Goal: Task Accomplishment & Management: Use online tool/utility

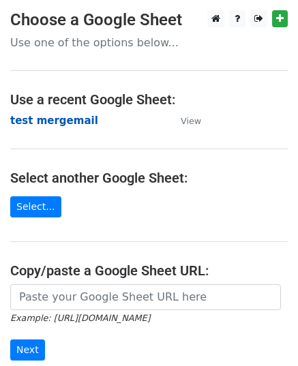
click at [55, 121] on strong "test mergemail" at bounding box center [54, 120] width 88 height 12
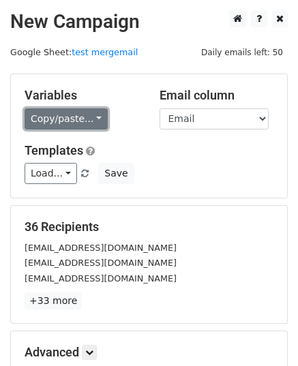
click at [71, 118] on link "Copy/paste..." at bounding box center [66, 118] width 83 height 21
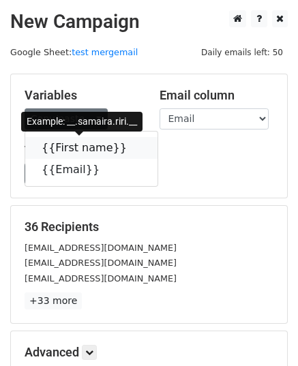
drag, startPoint x: 74, startPoint y: 146, endPoint x: 7, endPoint y: 163, distance: 68.1
click at [72, 146] on link "{{First name}}" at bounding box center [91, 148] width 132 height 22
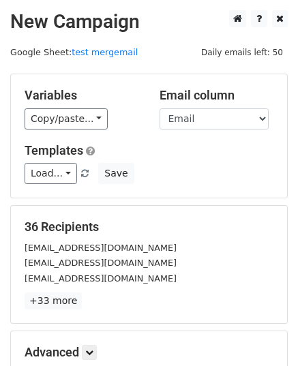
scroll to position [161, 0]
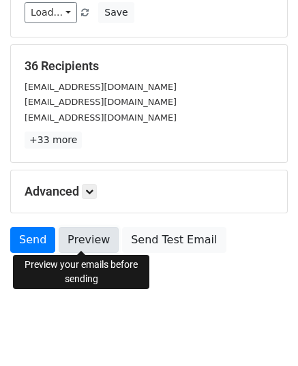
click at [92, 236] on link "Preview" at bounding box center [89, 240] width 60 height 26
click at [79, 234] on link "Preview" at bounding box center [89, 240] width 60 height 26
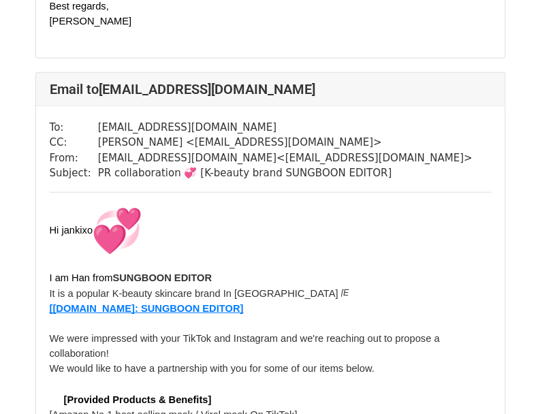
scroll to position [1022, 0]
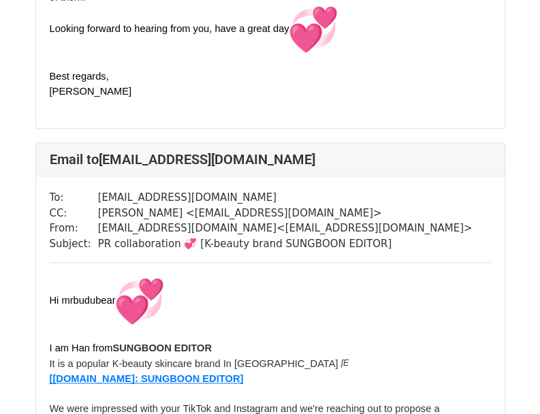
scroll to position [1976, 0]
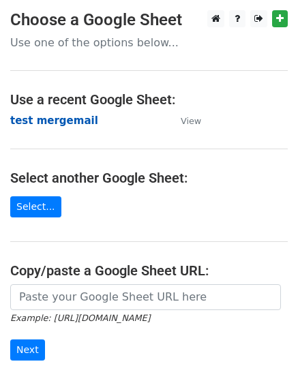
click at [51, 122] on strong "test mergemail" at bounding box center [54, 120] width 88 height 12
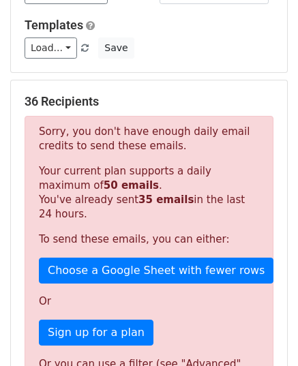
scroll to position [136, 0]
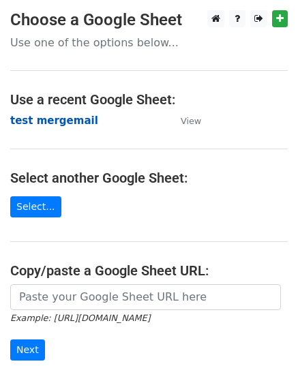
click at [57, 121] on strong "test mergemail" at bounding box center [54, 120] width 88 height 12
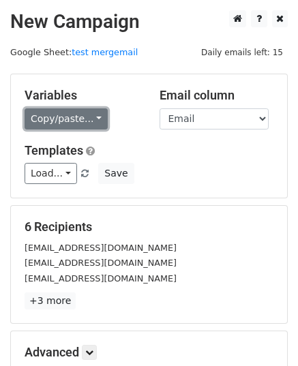
click at [72, 114] on link "Copy/paste..." at bounding box center [66, 118] width 83 height 21
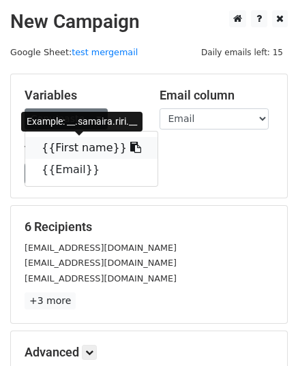
click at [84, 153] on link "{{First name}}" at bounding box center [91, 148] width 132 height 22
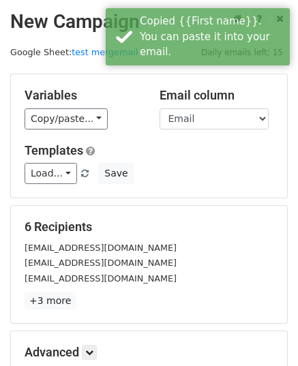
scroll to position [161, 0]
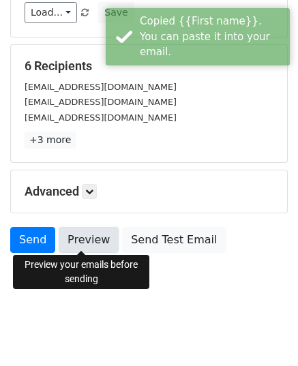
click at [85, 240] on link "Preview" at bounding box center [89, 240] width 60 height 26
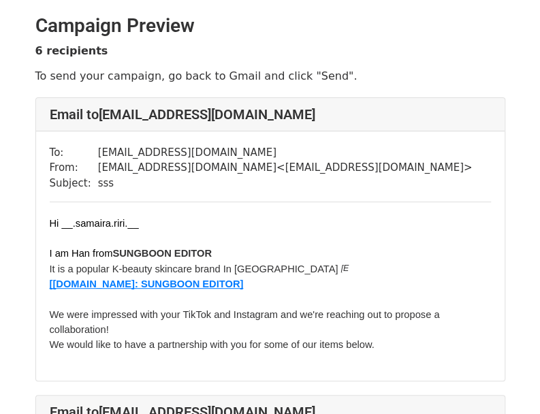
click at [102, 223] on span "Hi __.samaira.riri.__" at bounding box center [94, 223] width 89 height 11
click at [98, 225] on span "Hi __.samaira.riri.__" at bounding box center [94, 223] width 89 height 11
click at [95, 224] on span "Hi __.samaira.riri.__" at bounding box center [94, 223] width 89 height 11
click at [102, 223] on span "Hi __.samaira.riri.__" at bounding box center [94, 223] width 89 height 11
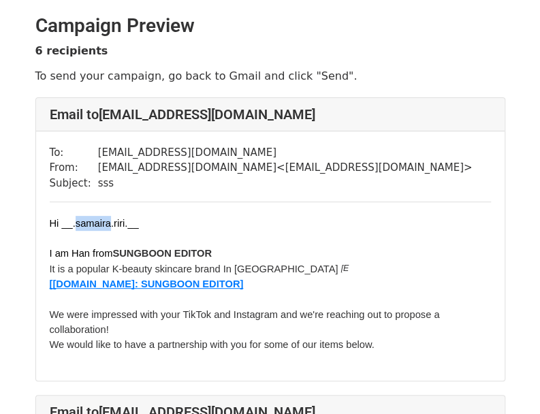
click at [80, 225] on span "Hi __.samaira.riri.__" at bounding box center [94, 223] width 89 height 11
drag, startPoint x: 61, startPoint y: 225, endPoint x: 136, endPoint y: 225, distance: 74.3
click at [136, 225] on span "Hi __.samaira.riri.__" at bounding box center [94, 223] width 89 height 11
click at [115, 225] on span "Hi __.samaira.riri.__" at bounding box center [94, 223] width 89 height 11
click at [96, 227] on span "Hi __.samaira.riri.__" at bounding box center [94, 223] width 89 height 11
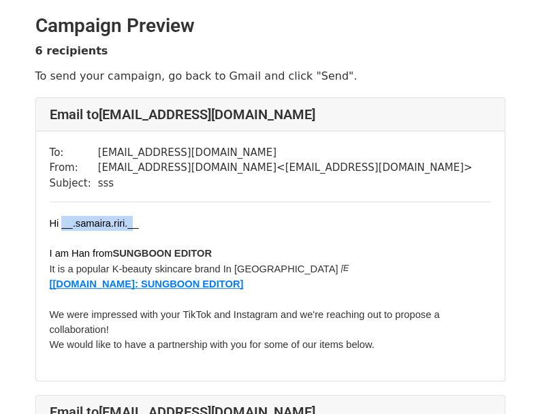
drag, startPoint x: 61, startPoint y: 226, endPoint x: 135, endPoint y: 221, distance: 73.7
click at [135, 221] on span "Hi __.samaira.riri.__" at bounding box center [94, 223] width 89 height 11
click at [120, 226] on span "Hi __.samaira.riri.__" at bounding box center [94, 223] width 89 height 11
